Goal: Task Accomplishment & Management: Use online tool/utility

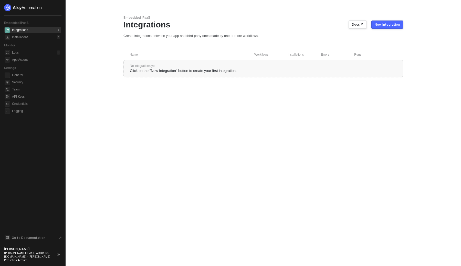
click at [59, 6] on div at bounding box center [32, 7] width 57 height 7
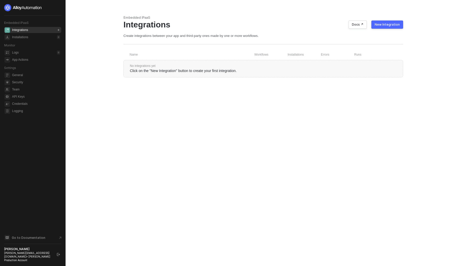
click at [59, 6] on div at bounding box center [32, 7] width 57 height 7
click at [51, 10] on div at bounding box center [32, 7] width 57 height 7
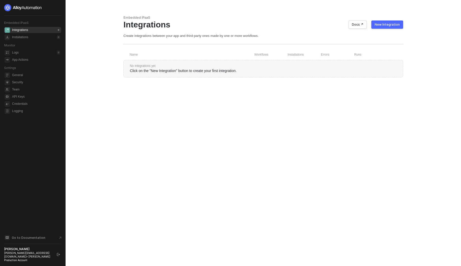
click at [51, 10] on div at bounding box center [32, 7] width 57 height 7
click at [69, 2] on main "Embedded iPaaS Integrations Docs ↗ New Integration Create integrations between …" at bounding box center [230, 133] width 461 height 266
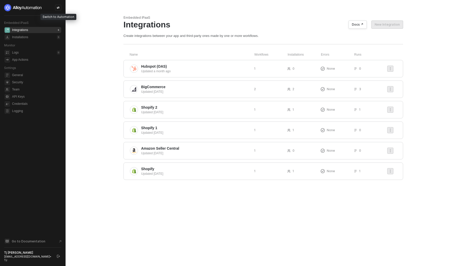
click at [58, 9] on icon "icon-swap" at bounding box center [58, 7] width 3 height 3
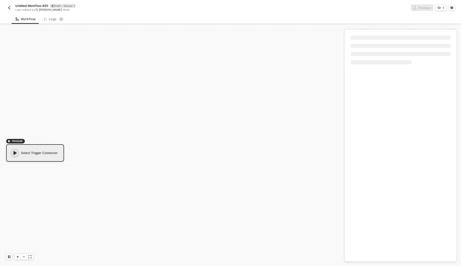
scroll to position [9, 0]
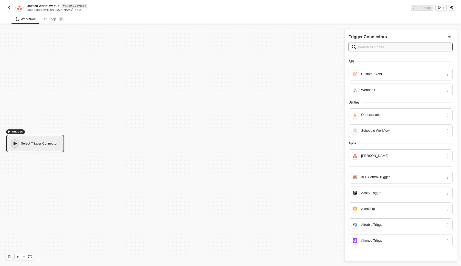
click at [388, 45] on input "text" at bounding box center [403, 47] width 91 height 6
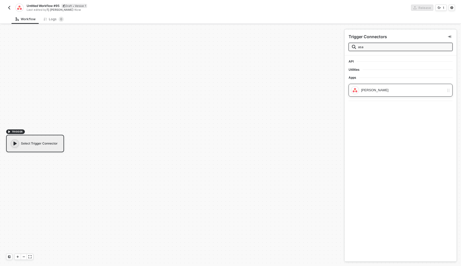
type input "asa"
click at [377, 95] on div "Asana Trigger" at bounding box center [401, 90] width 104 height 13
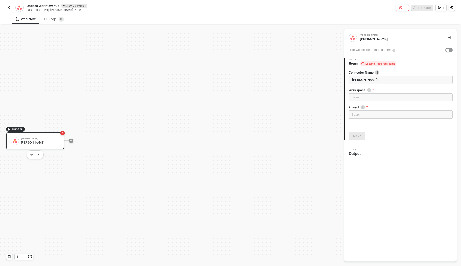
click at [371, 103] on div "Search" at bounding box center [401, 98] width 104 height 10
click at [375, 100] on div "Loading..." at bounding box center [401, 97] width 104 height 8
click at [395, 168] on div "Asana Trigger Asana Trigger Hide Connector from end-users 1 Step 1 Event Missin…" at bounding box center [401, 145] width 112 height 232
click at [391, 116] on div "Search" at bounding box center [401, 114] width 104 height 8
click at [445, 204] on div "Asana Trigger Asana Trigger Hide Connector from end-users 1 Step 1 Event Missin…" at bounding box center [401, 145] width 112 height 232
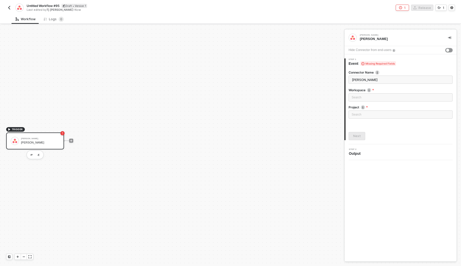
click at [449, 48] on div "Hide Connector from end-users" at bounding box center [401, 50] width 112 height 8
click at [449, 49] on div "button" at bounding box center [448, 50] width 3 height 3
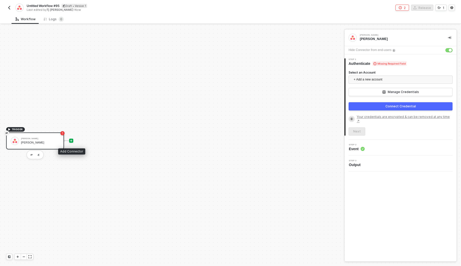
click at [71, 140] on icon "icon-play" at bounding box center [71, 141] width 2 height 2
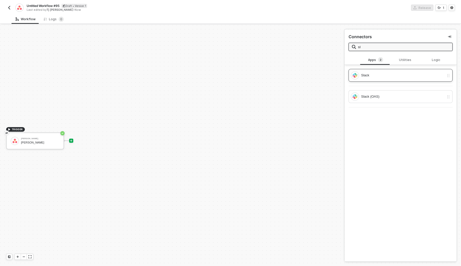
type input "sl"
click at [392, 75] on div "Slack" at bounding box center [402, 76] width 83 height 6
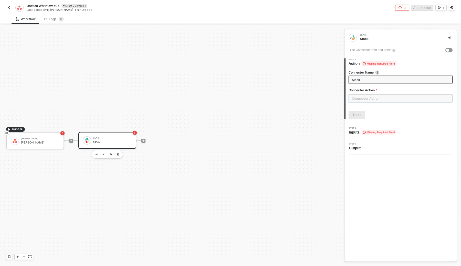
click at [373, 96] on input "text" at bounding box center [401, 98] width 104 height 8
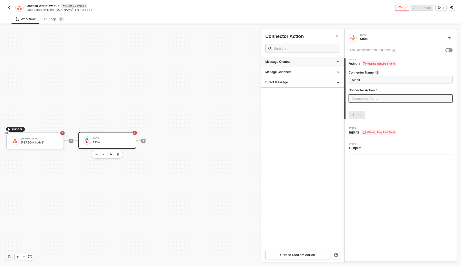
click at [309, 62] on div "Message Channel" at bounding box center [303, 62] width 75 height 4
click at [294, 71] on div "Post" at bounding box center [303, 71] width 75 height 4
type input "Post a message into a channel"
type input "Message Channel - Post"
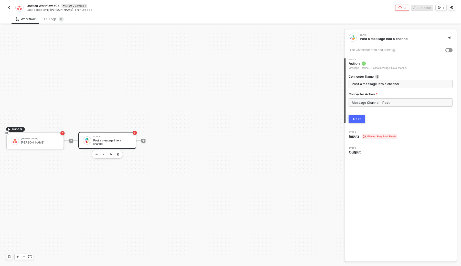
click at [351, 118] on button "Next" at bounding box center [357, 119] width 17 height 8
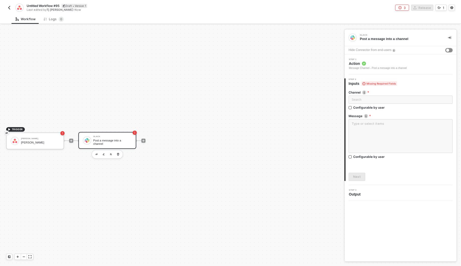
click at [451, 52] on button "button" at bounding box center [449, 50] width 7 height 4
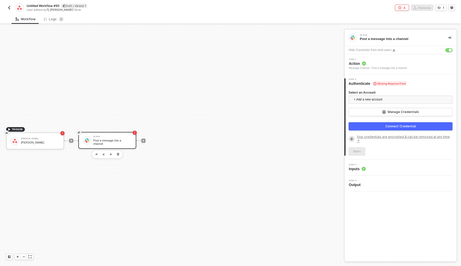
click at [386, 49] on div "Hide Connector from end-users" at bounding box center [370, 50] width 43 height 5
click at [377, 34] on div "Slack" at bounding box center [398, 35] width 77 height 2
click at [371, 48] on div "Hide Connector from end-users" at bounding box center [370, 50] width 43 height 5
click at [103, 153] on img "button" at bounding box center [104, 154] width 2 height 2
click at [392, 39] on div "Post a message into a channel" at bounding box center [400, 39] width 80 height 5
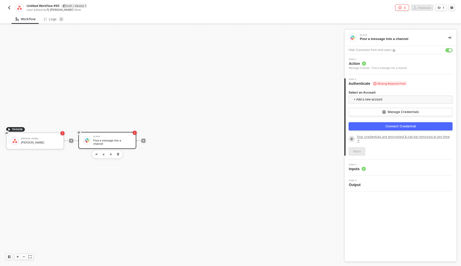
click at [355, 37] on img at bounding box center [353, 37] width 5 height 5
click at [370, 35] on div "Slack" at bounding box center [398, 35] width 77 height 2
click at [382, 37] on div "Post a message into a channel" at bounding box center [400, 39] width 80 height 5
click at [386, 37] on div "Post a message into a channel" at bounding box center [400, 39] width 80 height 5
click at [145, 141] on icon "icon-play" at bounding box center [143, 140] width 3 height 3
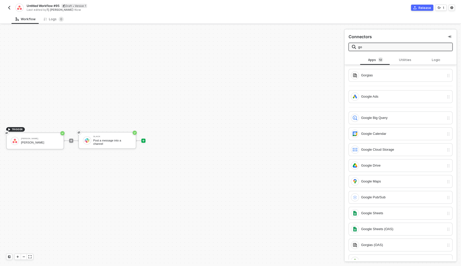
type input "g"
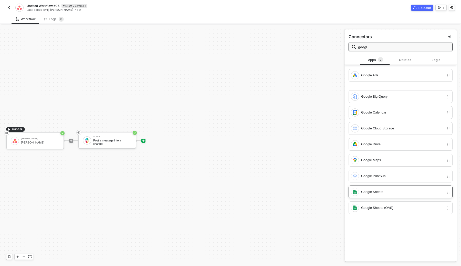
type input "googl"
click at [377, 196] on div "Google Sheets" at bounding box center [401, 192] width 104 height 13
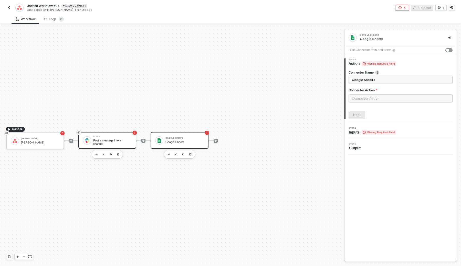
click at [125, 139] on div "Post a message into a channel" at bounding box center [112, 142] width 38 height 6
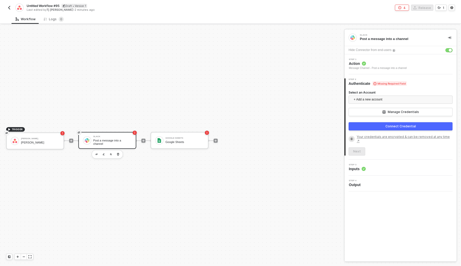
click at [386, 72] on div "Step 1 Action Message Channel - Post a message into a channel" at bounding box center [401, 64] width 112 height 20
click at [388, 66] on div "Message Channel - Post a message into a channel" at bounding box center [378, 68] width 58 height 4
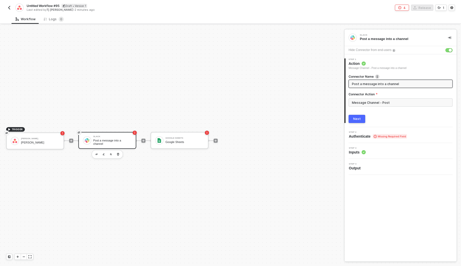
click at [359, 117] on div "Next" at bounding box center [358, 119] width 8 height 4
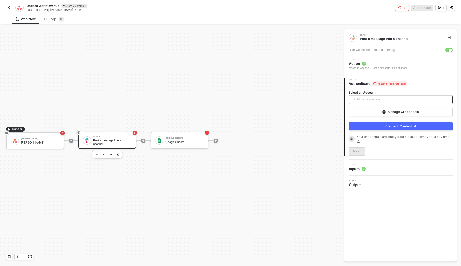
click at [380, 97] on span "+ Add a new account" at bounding box center [402, 100] width 96 height 8
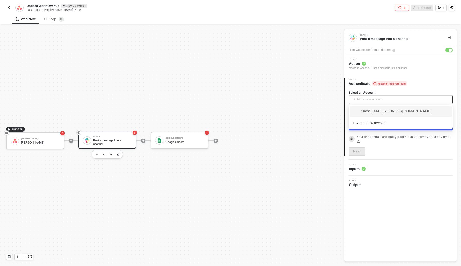
click at [387, 107] on div "Slack tj@runalloy.com" at bounding box center [401, 111] width 102 height 11
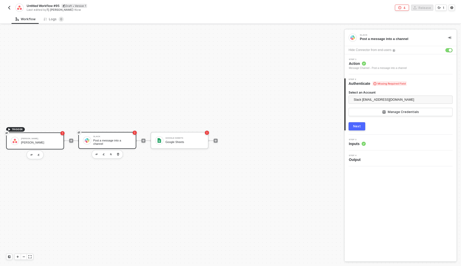
click at [39, 143] on div "Asana Trigger" at bounding box center [40, 142] width 38 height 3
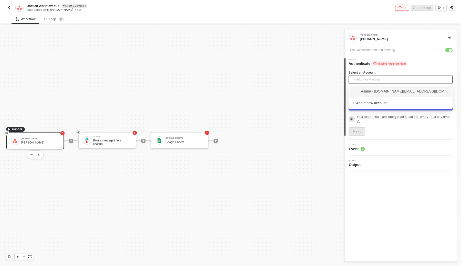
click at [377, 78] on span "+ Add a new account" at bounding box center [402, 80] width 96 height 8
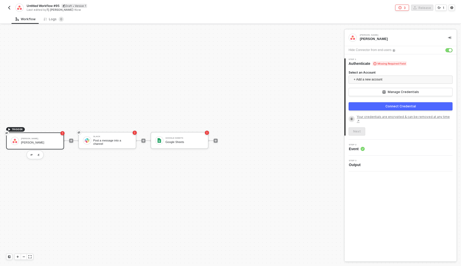
click at [399, 70] on div "Select an Account + Add a new account Manage Credentials Connect Credential You…" at bounding box center [401, 100] width 104 height 69
click at [450, 48] on button "button" at bounding box center [449, 50] width 7 height 4
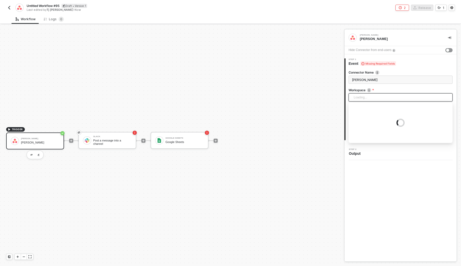
click at [382, 95] on div "Loading..." at bounding box center [401, 97] width 104 height 8
click at [386, 152] on div "Step 2 Output" at bounding box center [401, 152] width 111 height 8
click at [379, 97] on div "Loading..." at bounding box center [401, 97] width 104 height 8
click at [383, 141] on div "1 Step 1 Event Missing Required Fields Connector Name Asana Trigger Workspace S…" at bounding box center [401, 99] width 112 height 90
click at [381, 96] on div "Loading..." at bounding box center [401, 97] width 104 height 8
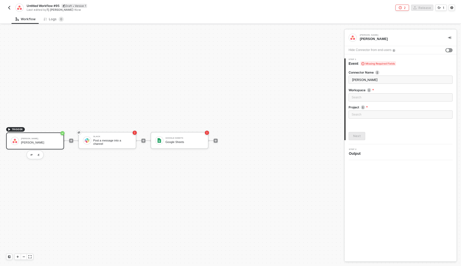
click at [338, 138] on div "TRIGGER Asana Trigger Asana Trigger Slack Post a message into a channel Google …" at bounding box center [172, 145] width 345 height 241
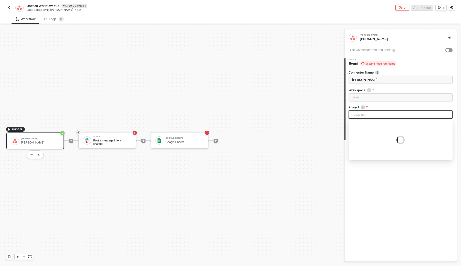
click at [364, 116] on div "Loading..." at bounding box center [401, 114] width 104 height 8
click at [396, 166] on div "Asana Trigger Asana Trigger Hide Connector from end-users 1 Step 1 Event Missin…" at bounding box center [401, 145] width 112 height 232
click at [361, 117] on div "Loading..." at bounding box center [401, 114] width 104 height 8
click at [410, 66] on div "Connector Name Asana Trigger Workspace Search No data Project Search No data Ne…" at bounding box center [401, 103] width 104 height 74
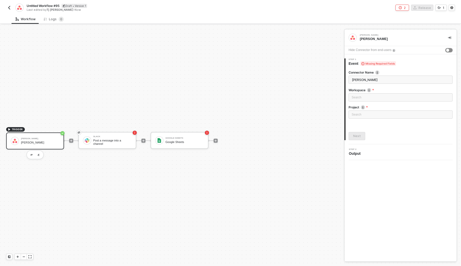
click at [451, 50] on button "button" at bounding box center [449, 50] width 7 height 4
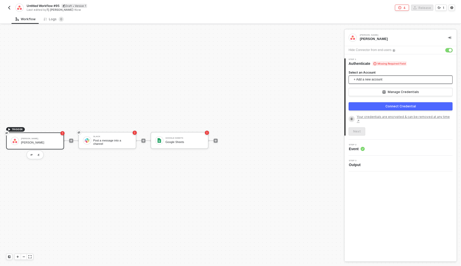
click at [396, 76] on span "+ Add a new account" at bounding box center [402, 80] width 96 height 8
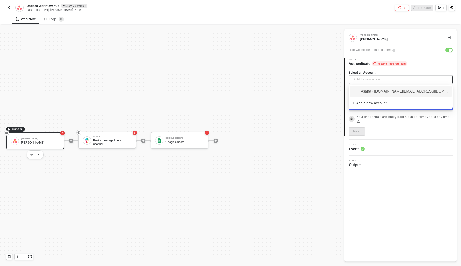
click at [388, 92] on span "Asana - chellemae.work+1@gmail.com" at bounding box center [401, 91] width 96 height 6
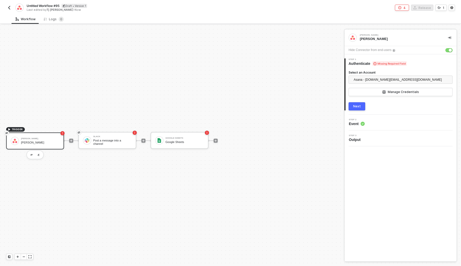
click at [362, 109] on button "Next" at bounding box center [357, 106] width 17 height 8
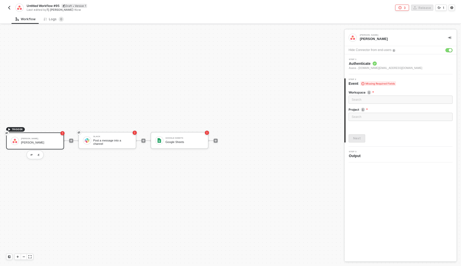
click at [386, 101] on div "Search" at bounding box center [401, 100] width 104 height 8
click at [381, 164] on div "Asana Trigger Asana Trigger Hide Connector from end-users Step 1 Authenticate A…" at bounding box center [401, 145] width 112 height 232
click at [380, 65] on span "Authenticate" at bounding box center [386, 63] width 74 height 5
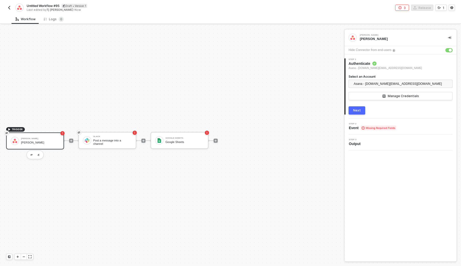
click at [453, 51] on div "Hide Connector from end-users" at bounding box center [401, 50] width 112 height 8
click at [451, 50] on div "button" at bounding box center [450, 50] width 3 height 3
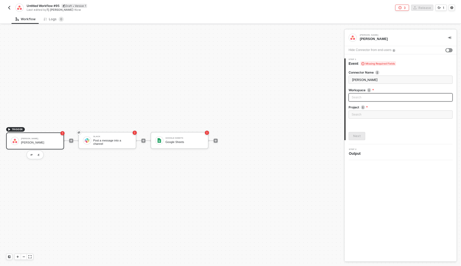
click at [374, 100] on div "Search" at bounding box center [401, 97] width 104 height 8
click at [381, 180] on div "Asana Trigger Asana Trigger Hide Connector from end-users 1 Step 1 Event Missin…" at bounding box center [401, 145] width 112 height 232
click at [40, 155] on button "button" at bounding box center [39, 155] width 6 height 6
click at [364, 97] on div "Search" at bounding box center [401, 97] width 104 height 8
click at [450, 52] on button "button" at bounding box center [449, 50] width 7 height 4
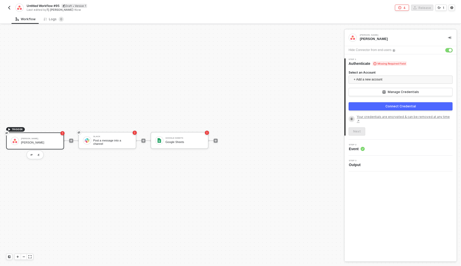
click at [449, 50] on button "button" at bounding box center [449, 50] width 7 height 4
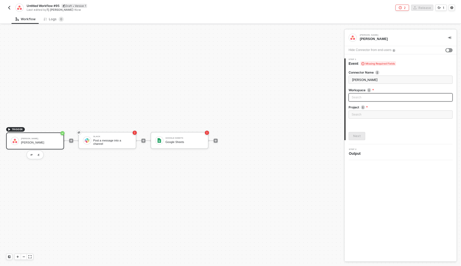
click at [366, 96] on div "Search" at bounding box center [401, 97] width 104 height 8
click at [402, 148] on div "2 Step 2 Output" at bounding box center [401, 152] width 112 height 16
click at [38, 154] on img "button" at bounding box center [39, 155] width 2 height 2
click at [32, 153] on button "button" at bounding box center [31, 155] width 6 height 6
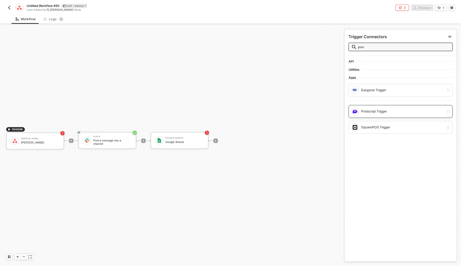
type input "pos"
click at [412, 113] on div "Postscript Trigger" at bounding box center [402, 112] width 83 height 6
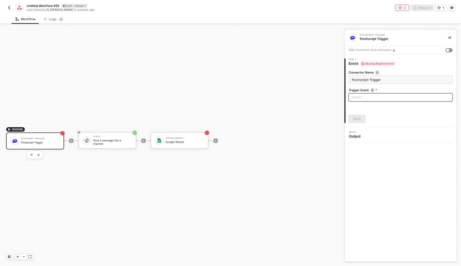
click at [370, 95] on input "search" at bounding box center [401, 98] width 98 height 8
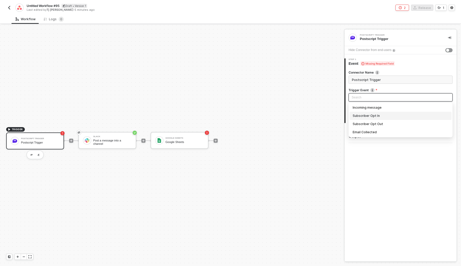
click at [375, 108] on div "Incoming message" at bounding box center [401, 108] width 96 height 6
type input "Trigger workflow when incoming message"
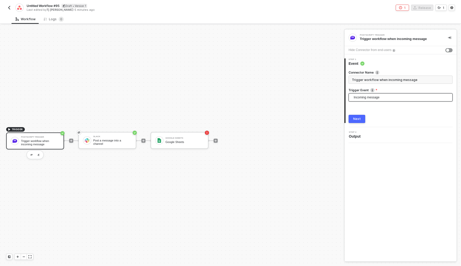
click at [365, 119] on button "Next" at bounding box center [357, 119] width 17 height 8
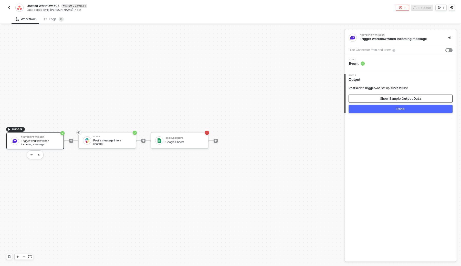
click at [388, 101] on button "Show Sample Output Data" at bounding box center [401, 99] width 104 height 8
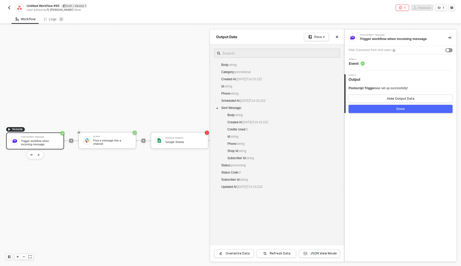
click at [159, 61] on div at bounding box center [230, 145] width 461 height 241
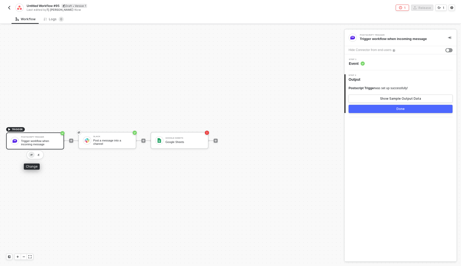
click at [32, 157] on button "button" at bounding box center [31, 155] width 6 height 6
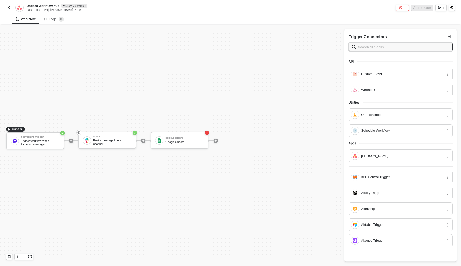
click at [380, 48] on input "text" at bounding box center [403, 47] width 91 height 6
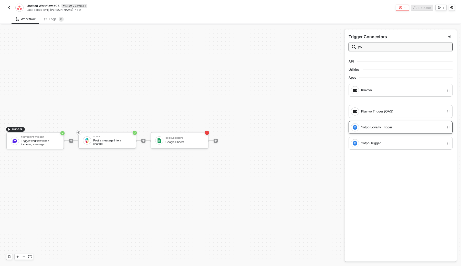
type input "yo"
click at [391, 129] on div "Yotpo Loyalty Trigger" at bounding box center [402, 128] width 83 height 6
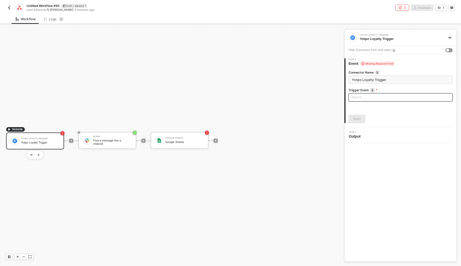
click at [394, 97] on input "search" at bounding box center [401, 98] width 98 height 8
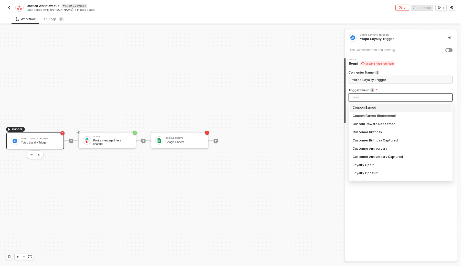
click at [385, 105] on div "Coupon Earned" at bounding box center [401, 108] width 96 height 6
type input "Trigger workflow when coupon earned"
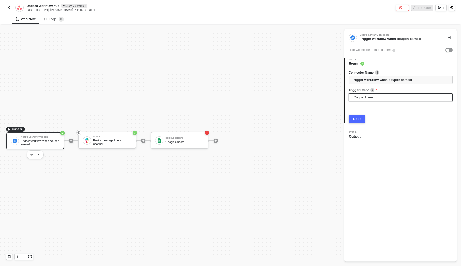
click at [366, 118] on div "Next" at bounding box center [401, 119] width 104 height 8
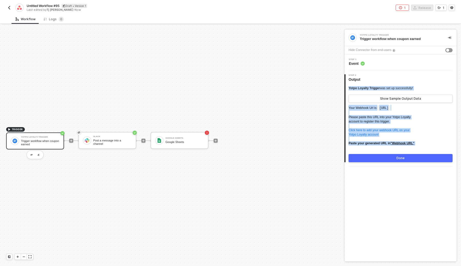
drag, startPoint x: 349, startPoint y: 87, endPoint x: 424, endPoint y: 154, distance: 99.5
click at [424, 154] on div "Yotpo Loyalty Trigger was set up successfully! Show Sample Output Data Your Web…" at bounding box center [401, 124] width 104 height 76
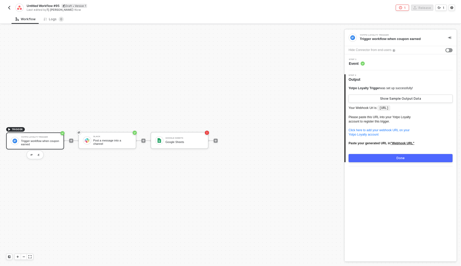
click at [299, 143] on div "TRIGGER Yotpo Loyalty Trigger Trigger workflow when coupon earned Slack Post a …" at bounding box center [171, 140] width 342 height 251
click at [383, 107] on code "http://localhost:4040/webhook/yotpoLoyalty/:merchantUserId" at bounding box center [384, 108] width 12 height 5
click at [381, 111] on code "http://localhost:4040/webhook/yotpoLoyalty/:merchantUserId" at bounding box center [384, 108] width 12 height 5
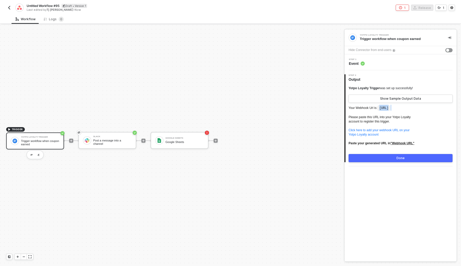
drag, startPoint x: 381, startPoint y: 108, endPoint x: 386, endPoint y: 119, distance: 12.2
click at [386, 119] on p "Your Webhook Url is: http://localhost:4040/webhook/yotpoLoyalty/:merchantUserId…" at bounding box center [401, 127] width 104 height 45
click at [378, 111] on code "http://localhost:4040/webhook/yotpoLoyalty/:merchantUserId" at bounding box center [384, 108] width 12 height 5
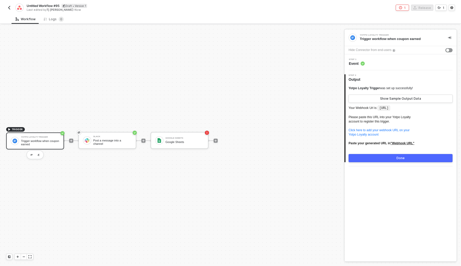
click at [383, 109] on code "http://localhost:4040/webhook/yotpoLoyalty/:merchantUserId" at bounding box center [384, 108] width 12 height 5
click at [378, 111] on code "http://localhost:4040/webhook/yotpoLoyalty/:merchantUserId" at bounding box center [384, 108] width 12 height 5
click at [380, 111] on code "http://localhost:4040/webhook/yotpoLoyalty/:merchantUserId" at bounding box center [384, 108] width 12 height 5
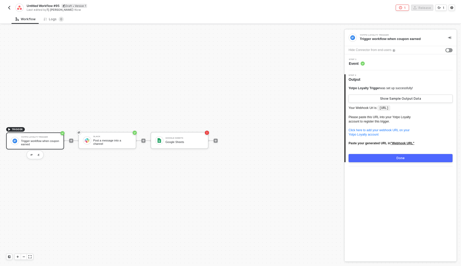
click at [380, 111] on code "http://localhost:4040/webhook/yotpoLoyalty/:merchantUserId" at bounding box center [384, 108] width 12 height 5
click at [378, 111] on code "http://localhost:4040/webhook/yotpoLoyalty/:merchantUserId" at bounding box center [384, 108] width 12 height 5
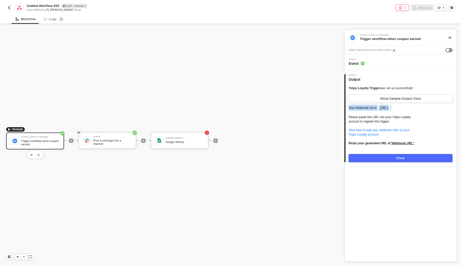
click at [378, 111] on code "http://localhost:4040/webhook/yotpoLoyalty/:merchantUserId" at bounding box center [384, 108] width 12 height 5
click at [110, 139] on div "Post a message into a channel" at bounding box center [112, 142] width 38 height 6
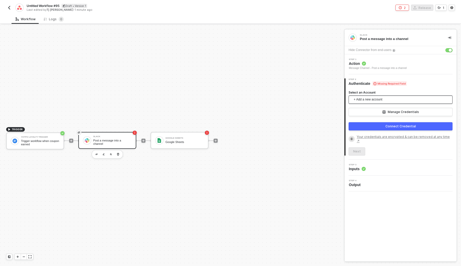
click at [390, 98] on span "+ Add a new account" at bounding box center [402, 100] width 96 height 8
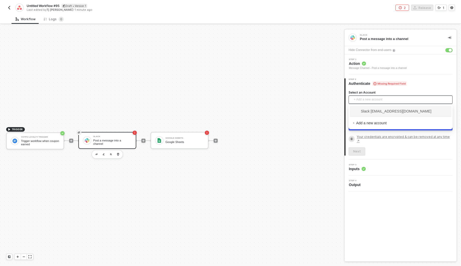
click at [380, 109] on span "Slack tj@runalloy.com" at bounding box center [392, 111] width 79 height 6
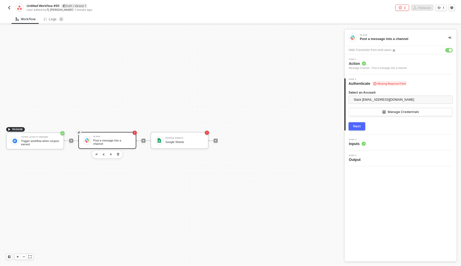
click at [451, 50] on div "button" at bounding box center [450, 50] width 3 height 3
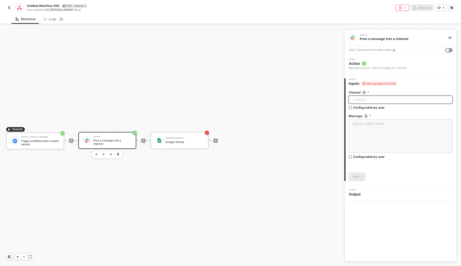
click at [365, 100] on div "Loading..." at bounding box center [401, 100] width 104 height 8
click at [325, 135] on div "TRIGGER Yotpo Loyalty Trigger Trigger workflow when coupon earned Slack Post a …" at bounding box center [171, 140] width 342 height 251
click at [351, 106] on input "Configurable by user" at bounding box center [351, 108] width 4 height 4
checkbox input "true"
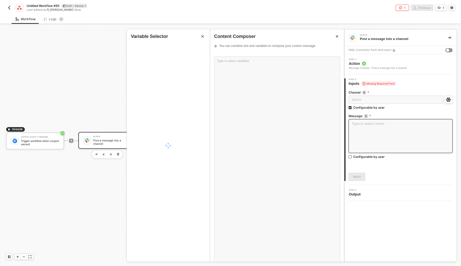
click at [361, 135] on textarea at bounding box center [401, 136] width 104 height 34
click at [362, 135] on textarea at bounding box center [401, 136] width 104 height 34
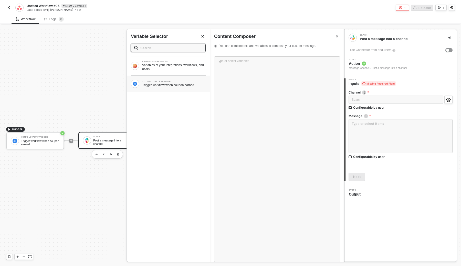
click at [148, 88] on div "YOTPO LOYALTY TRIGGER Trigger workflow when coupon earned" at bounding box center [168, 84] width 83 height 16
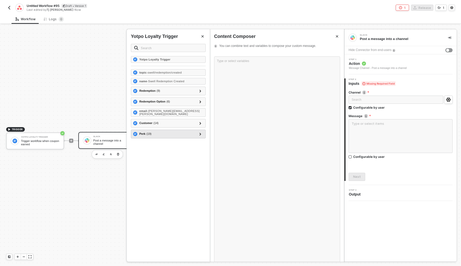
click at [174, 134] on div "Perk ( 19 )" at bounding box center [165, 134] width 64 height 6
